Goal: Information Seeking & Learning: Learn about a topic

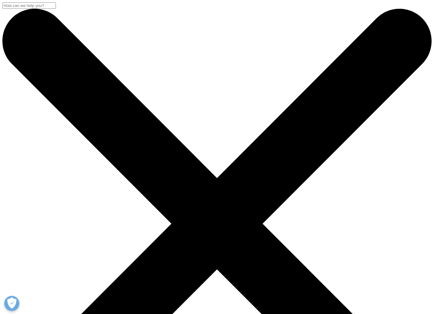
drag, startPoint x: 192, startPoint y: 248, endPoint x: 148, endPoint y: 196, distance: 68.0
drag, startPoint x: 41, startPoint y: 82, endPoint x: 152, endPoint y: 135, distance: 122.5
copy div "2023 Update: Six Years of Deductible Accumulators and Copay Maximizers"
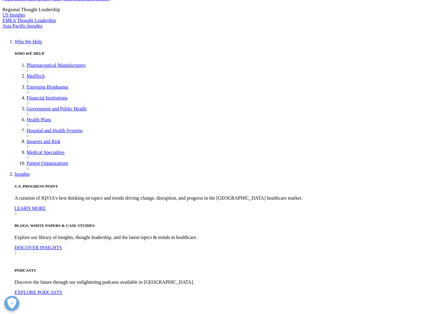
scroll to position [212, 0]
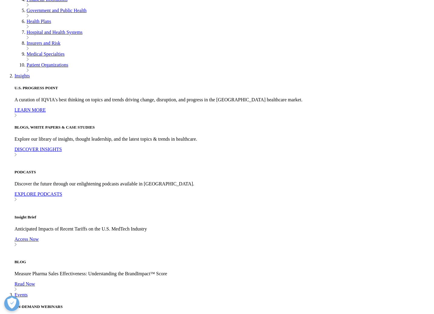
drag, startPoint x: 99, startPoint y: 78, endPoint x: 326, endPoint y: 79, distance: 227.0
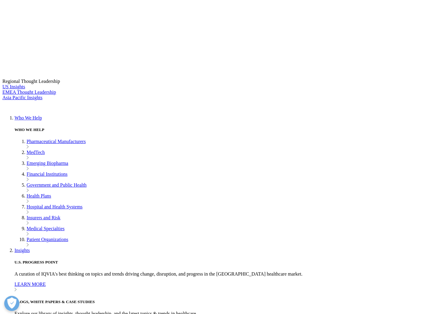
copy p "Since 2017, IQVIA has tracked and reported on deductible accumulator and copay …"
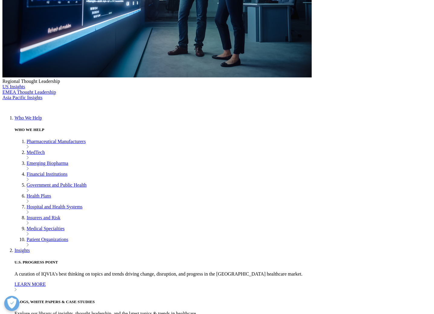
drag, startPoint x: 100, startPoint y: 166, endPoint x: 315, endPoint y: 165, distance: 214.9
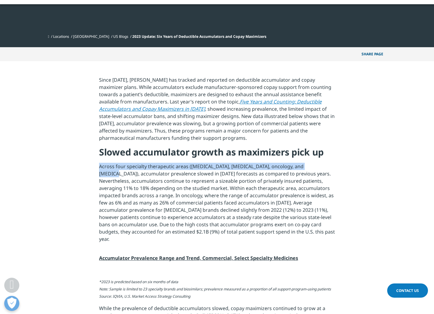
click at [315, 165] on p "Across four specialty therapeutic areas (multiple sclerosis, autoimmune, oncolo…" at bounding box center [217, 205] width 236 height 84
copy p "Across four specialty therapeutic areas (multiple sclerosis, autoimmune, oncolo…"
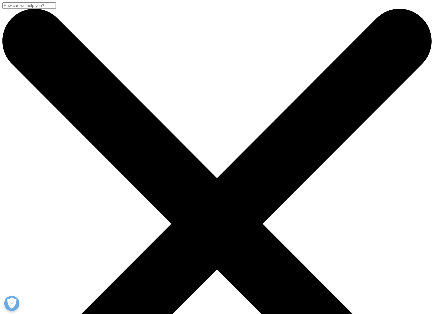
drag, startPoint x: 39, startPoint y: 83, endPoint x: 216, endPoint y: 135, distance: 183.5
copy div "Still on the Rise: Deductible Accumulators and Copay Maximizers in 2024"
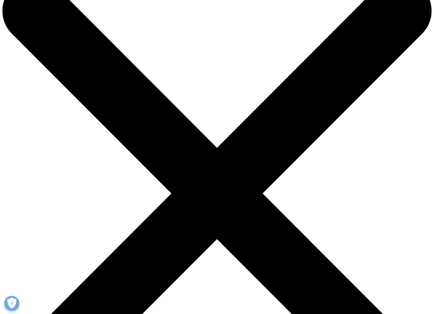
copy div "Still on the Rise: Deductible Accumulators and Copay Maximizers in 2024"
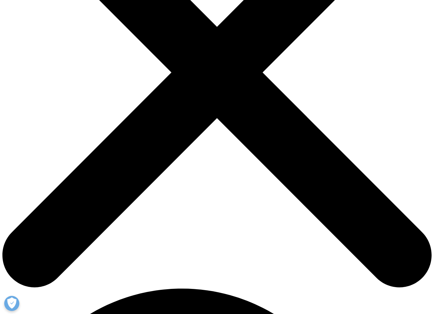
scroll to position [0, 0]
